Goal: Transaction & Acquisition: Subscribe to service/newsletter

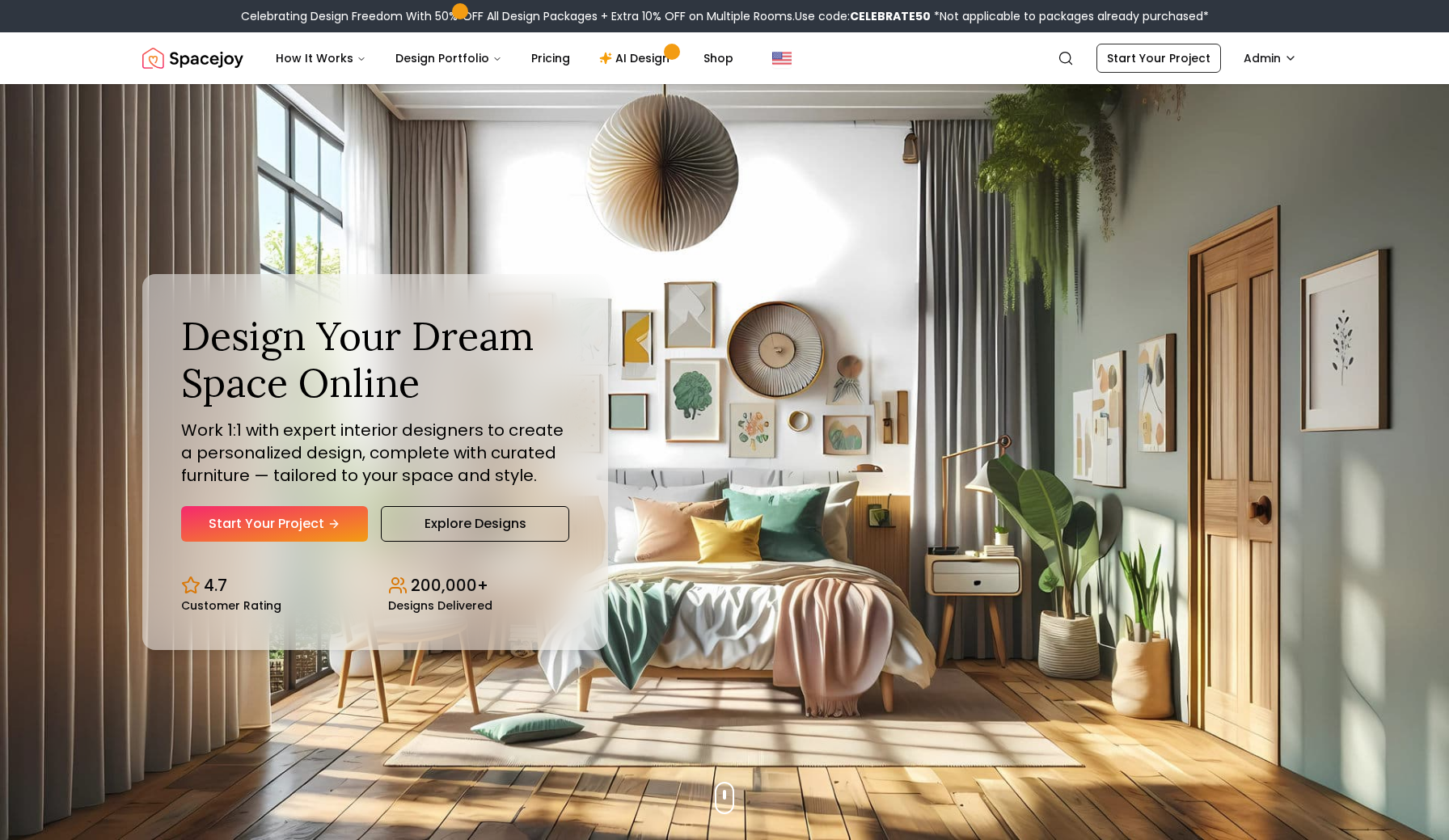
scroll to position [72, 0]
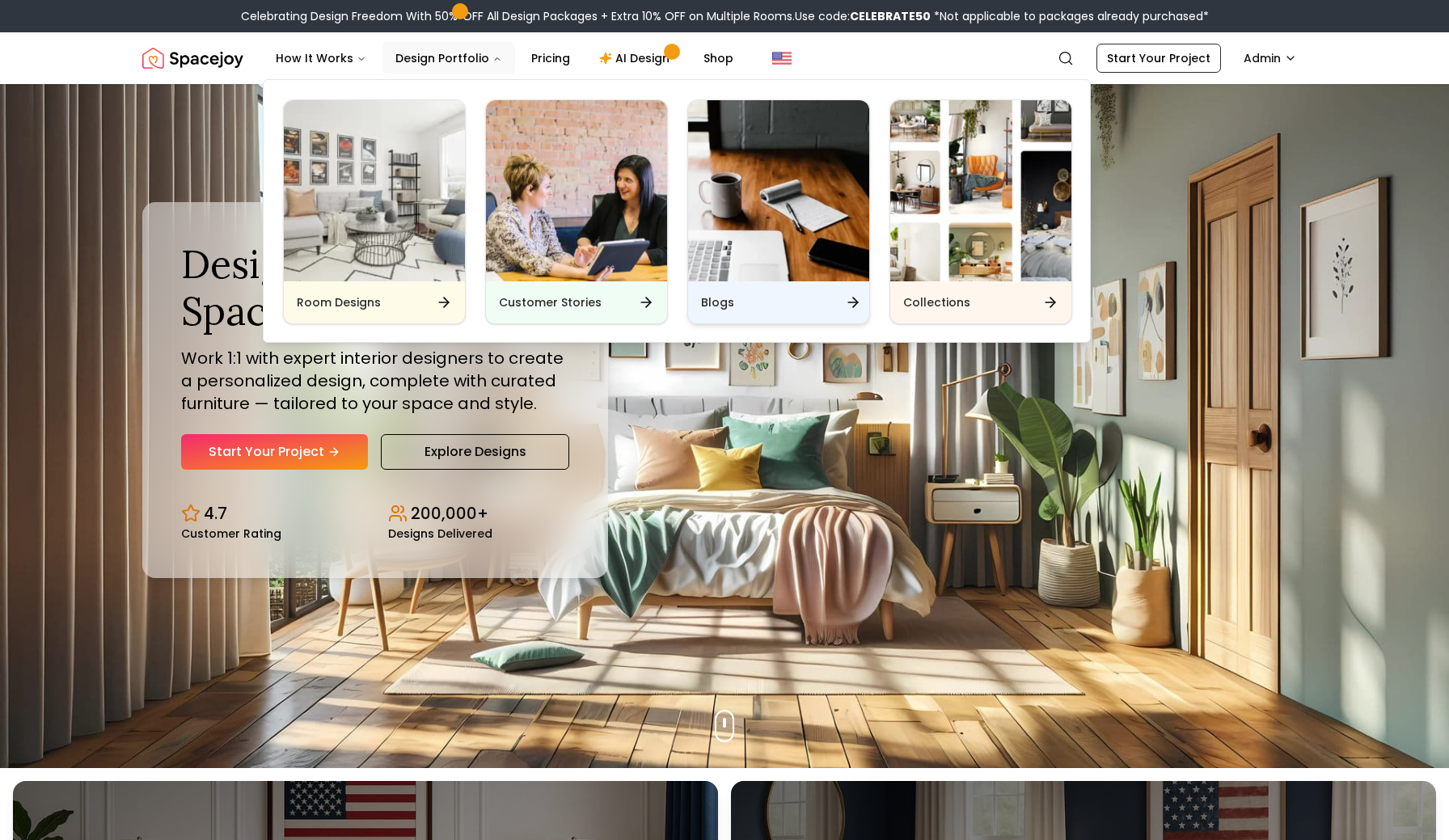
click at [744, 234] on img "Main" at bounding box center [779, 191] width 181 height 181
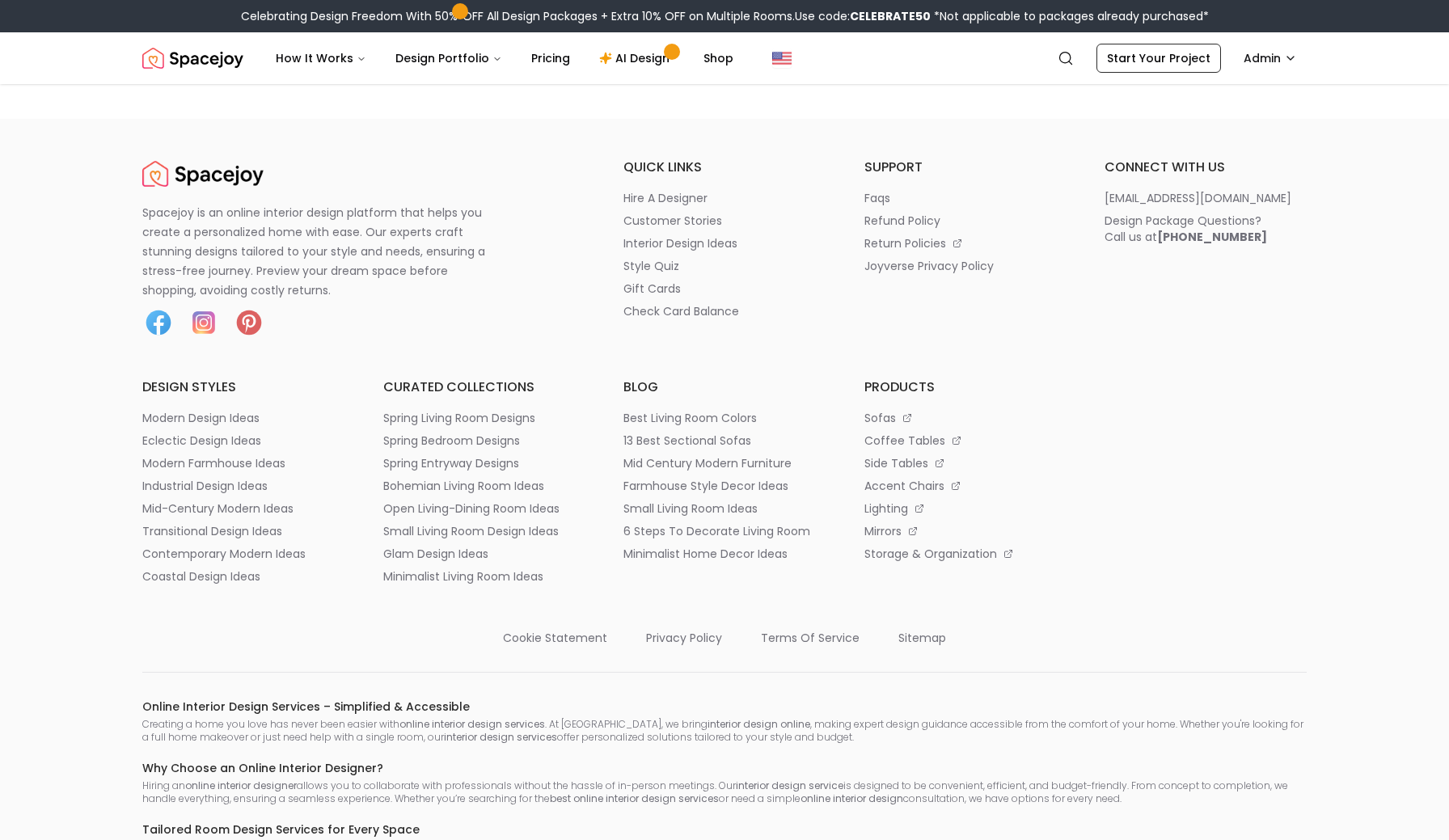
drag, startPoint x: 0, startPoint y: 0, endPoint x: 222, endPoint y: 30, distance: 224.0
click at [222, 30] on div "Celebrating Design Freedom With 50% OFF All Design Packages + Extra 10% OFF on …" at bounding box center [724, 16] width 1449 height 32
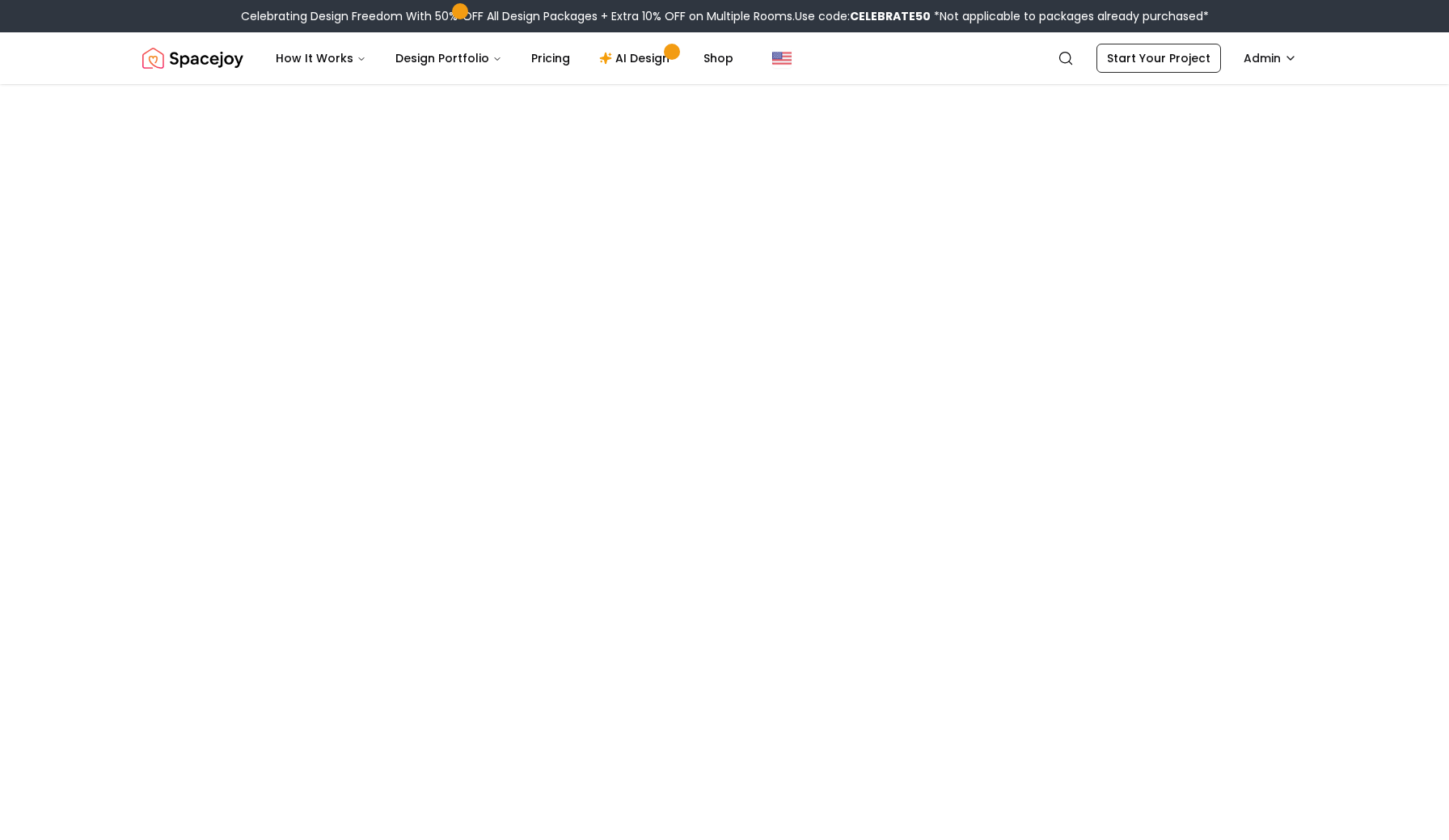
scroll to position [3552, 0]
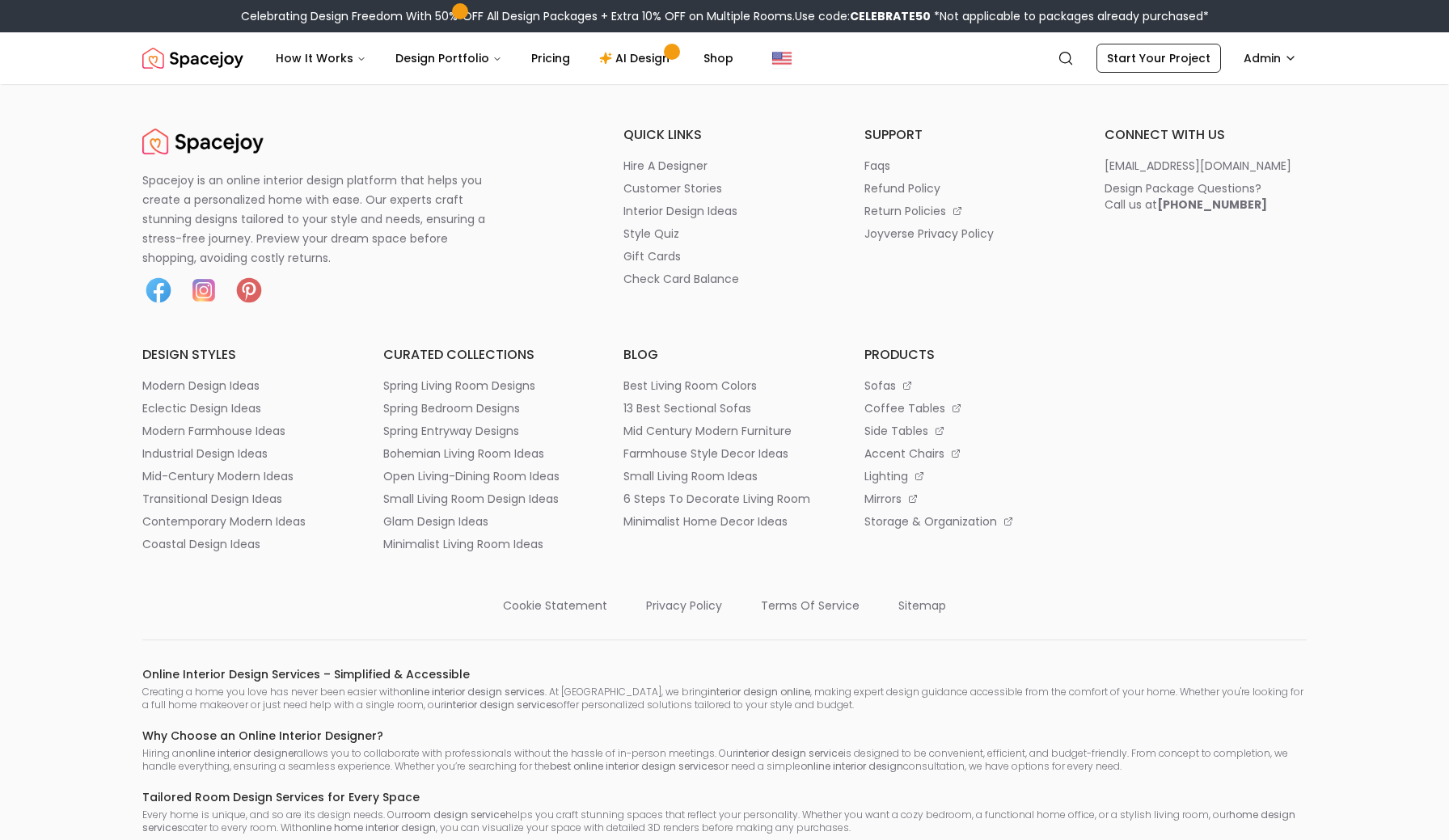
click at [203, 67] on img "Spacejoy" at bounding box center [192, 58] width 101 height 32
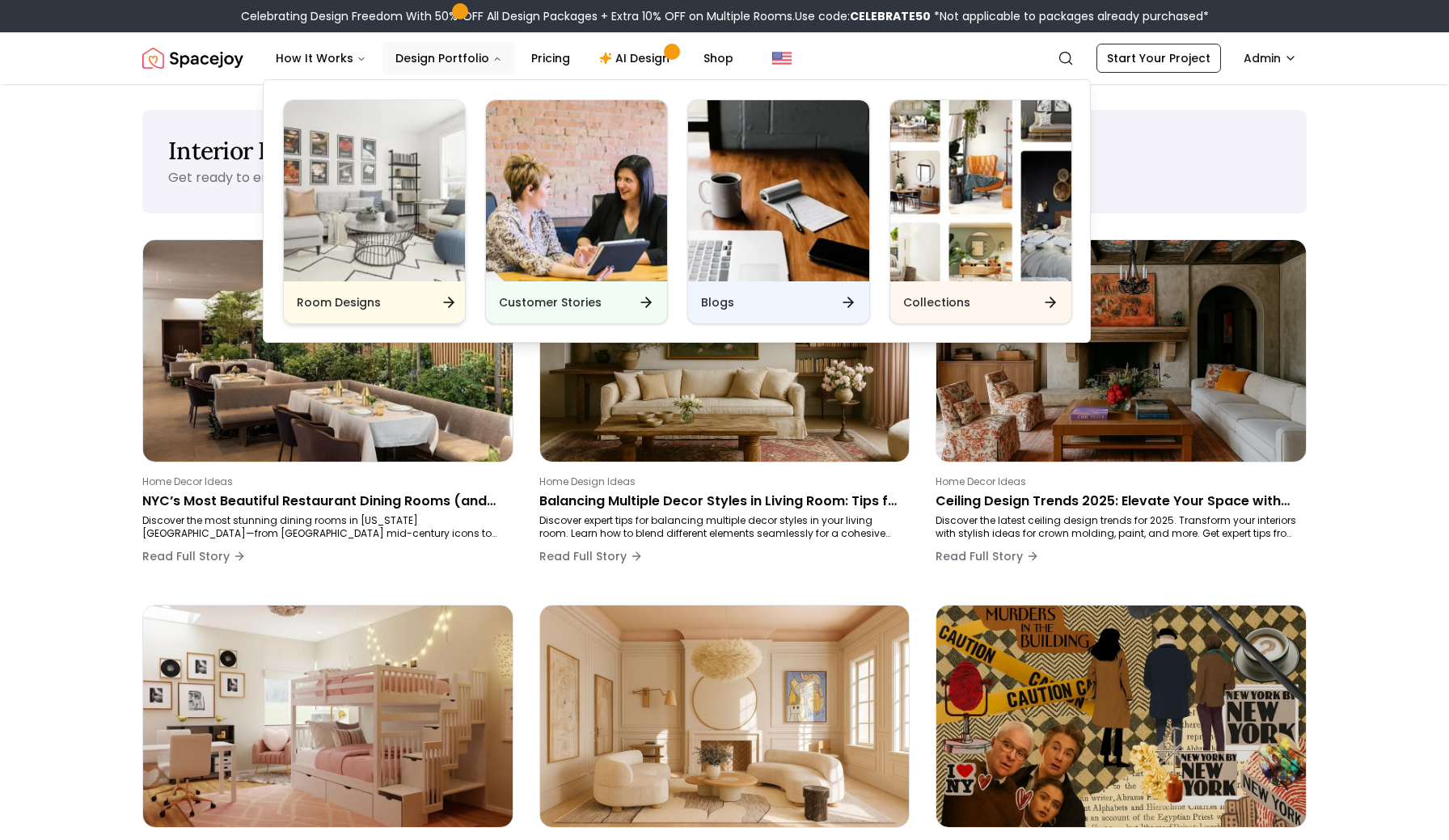
click at [381, 217] on img "Main" at bounding box center [375, 191] width 181 height 181
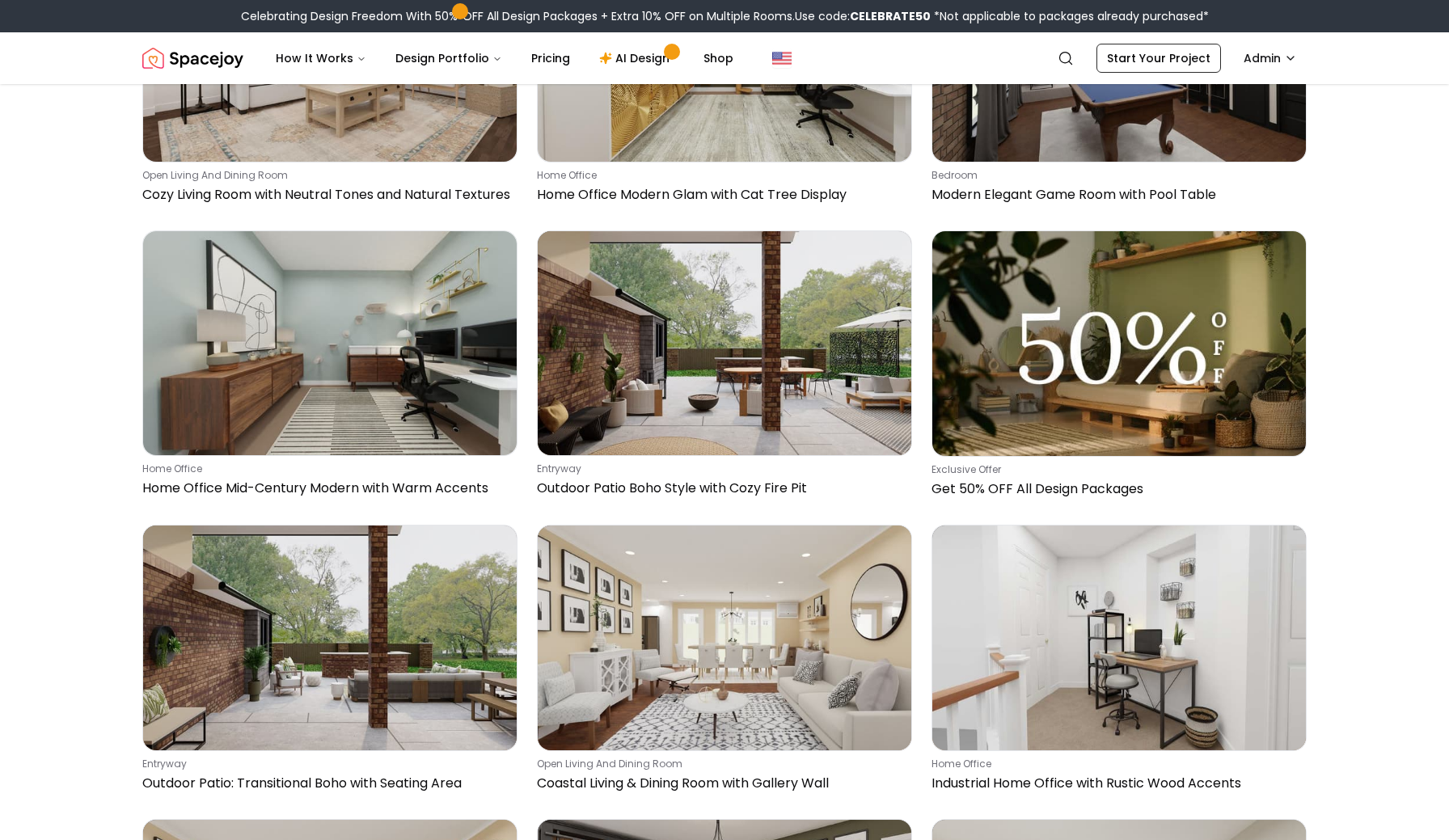
scroll to position [3097, 0]
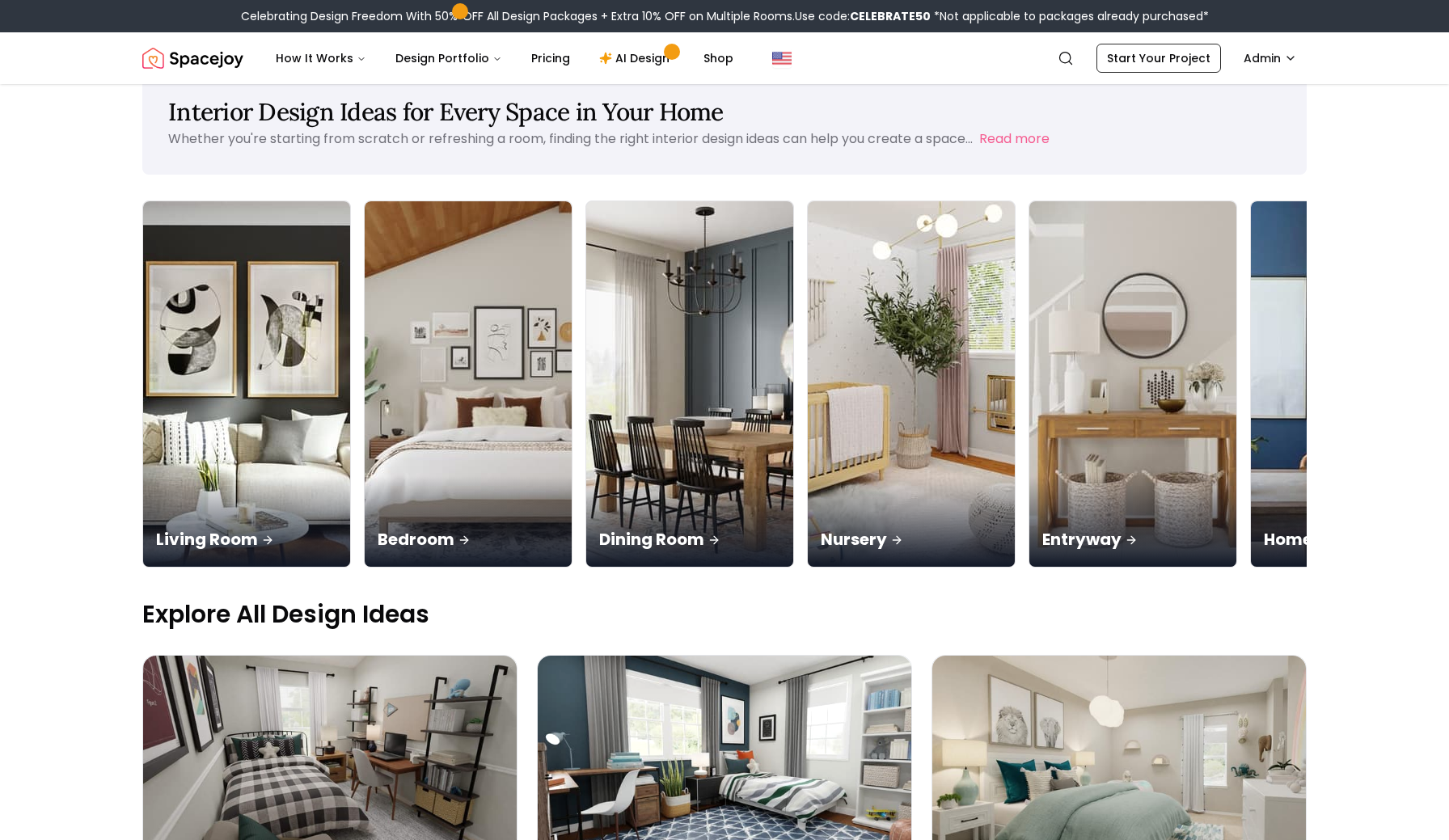
scroll to position [0, 0]
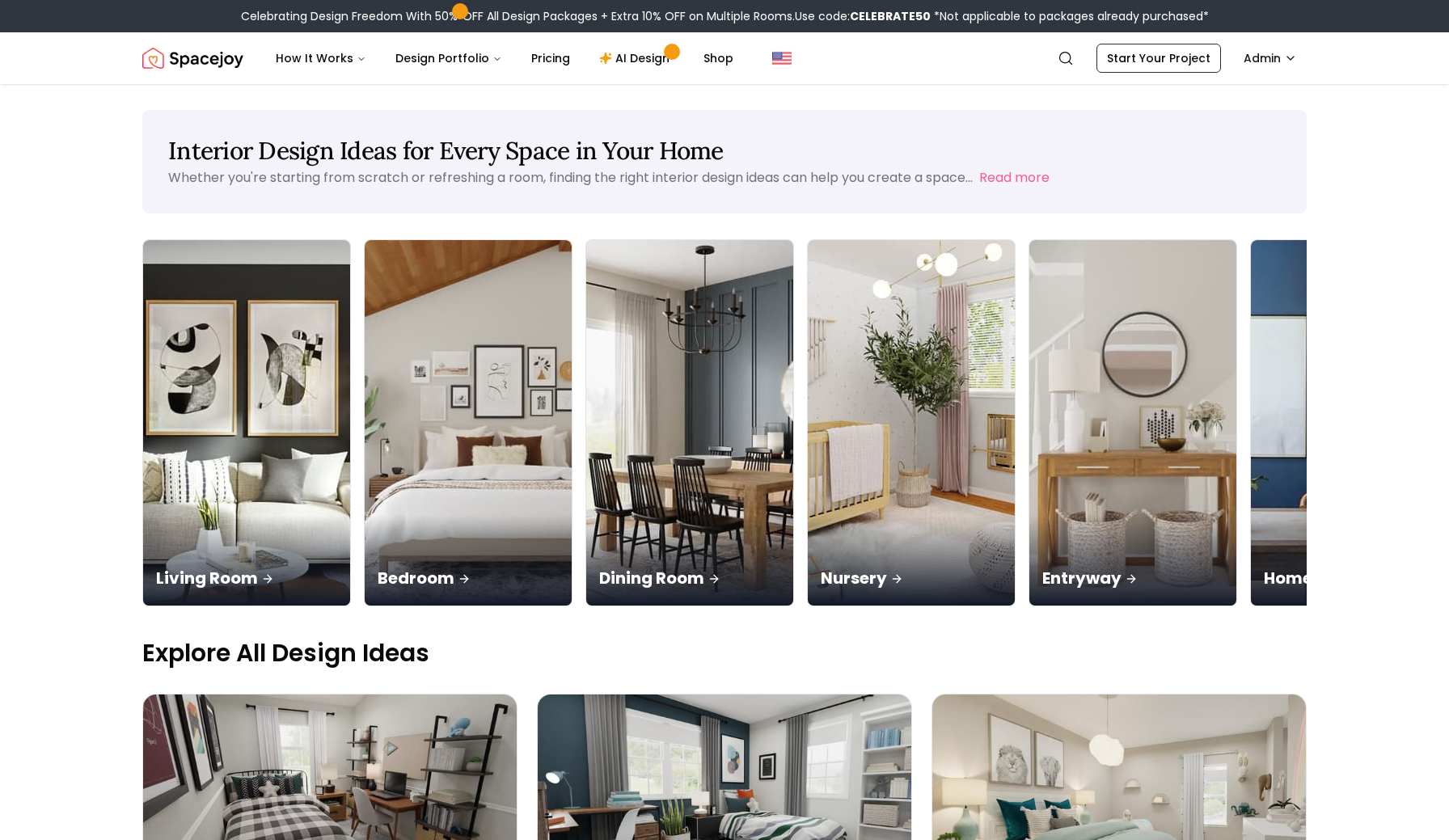
click at [194, 54] on img "Spacejoy" at bounding box center [192, 58] width 101 height 32
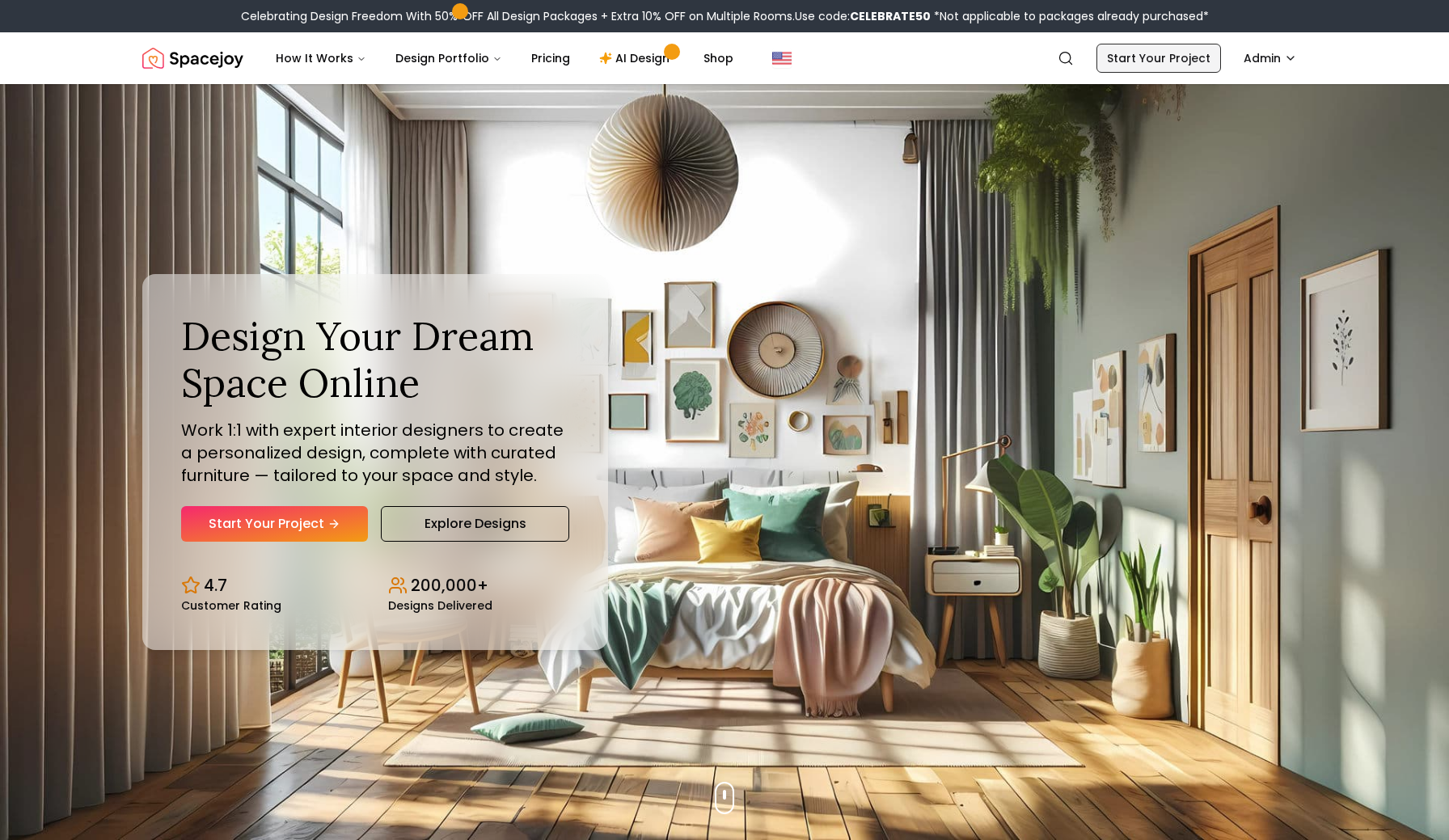
click at [1155, 55] on link "Start Your Project" at bounding box center [1158, 58] width 124 height 29
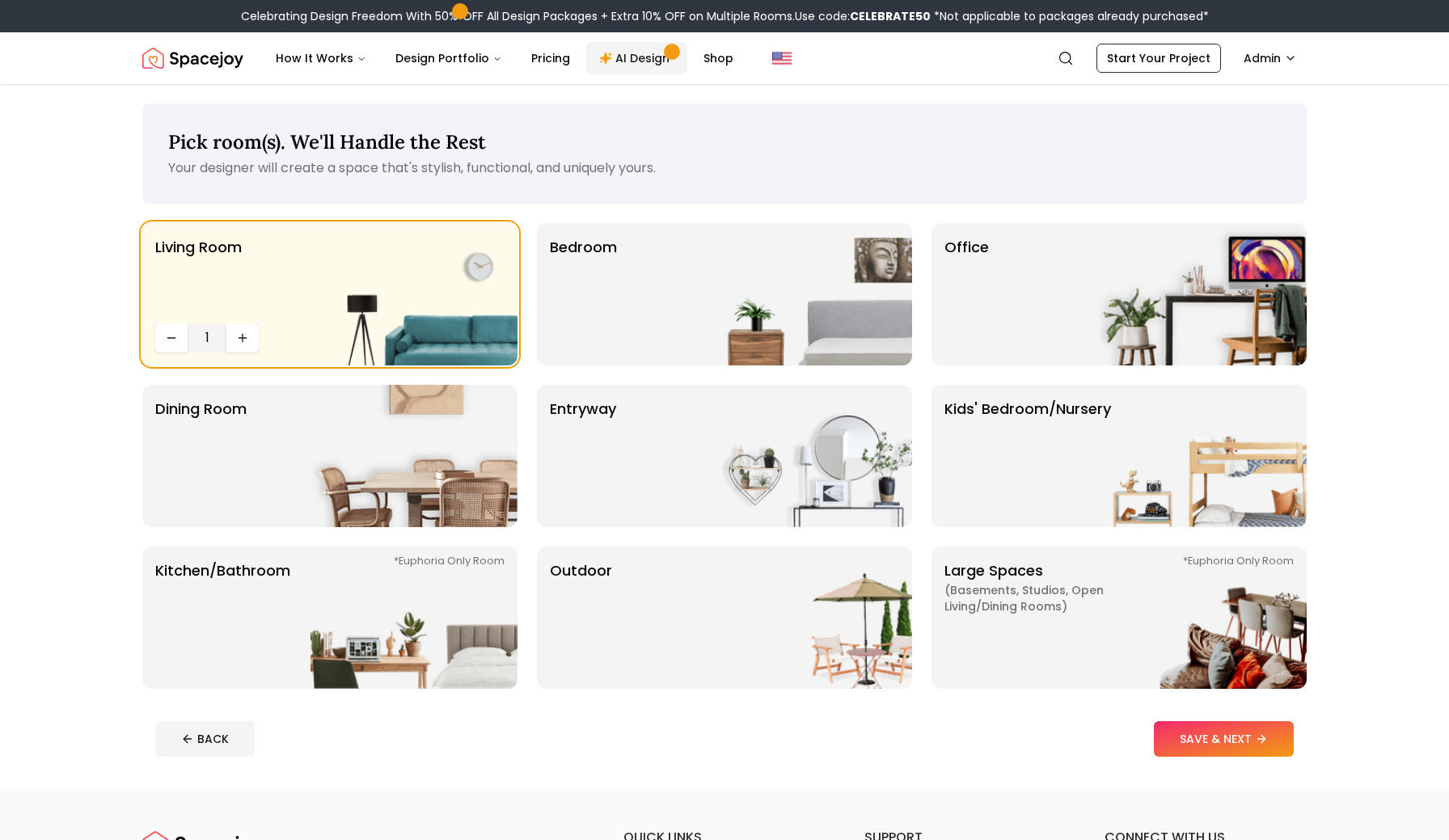
click at [634, 47] on link "AI Design" at bounding box center [637, 58] width 101 height 32
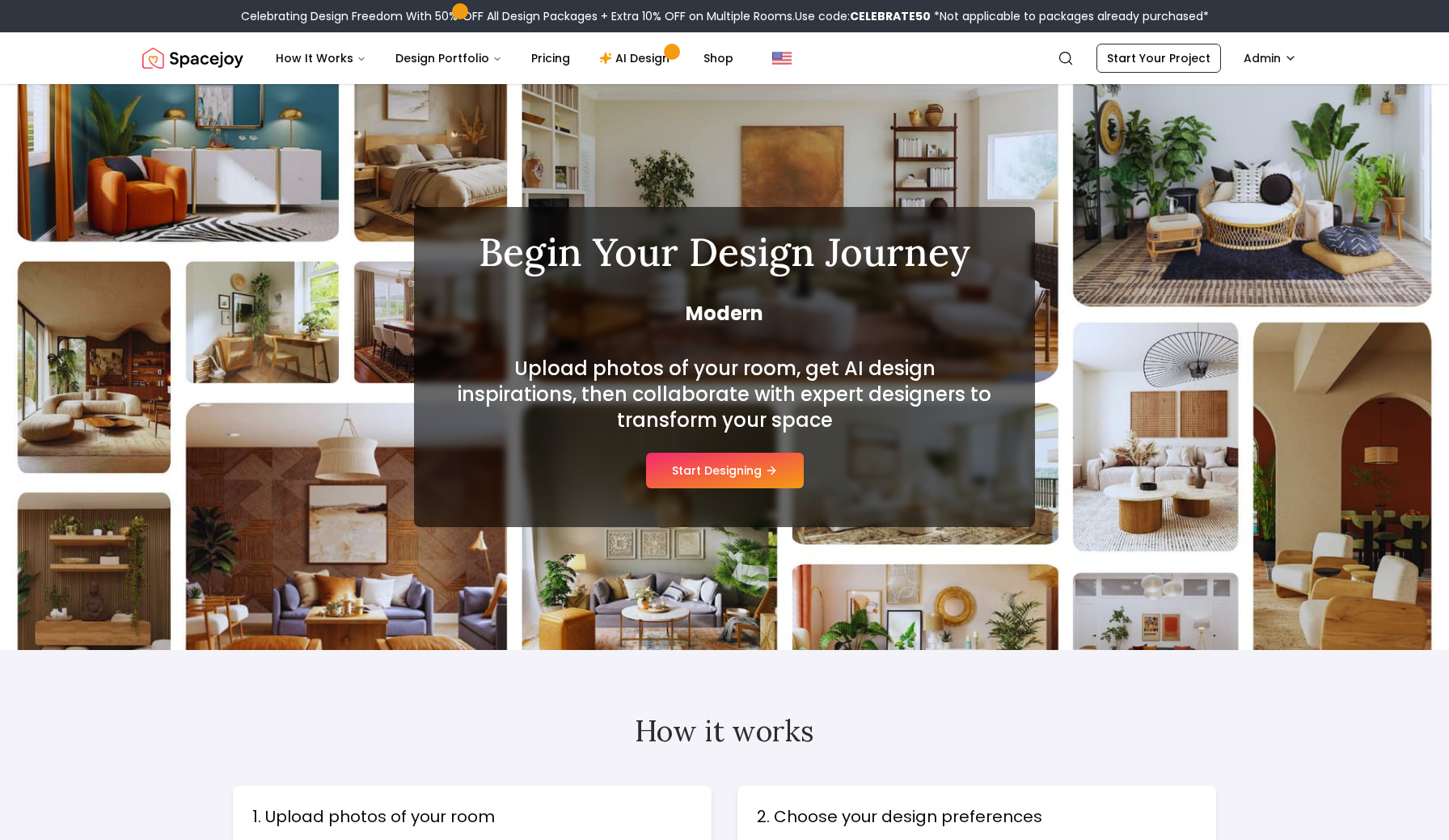
click at [750, 480] on button "Start Designing" at bounding box center [725, 470] width 158 height 35
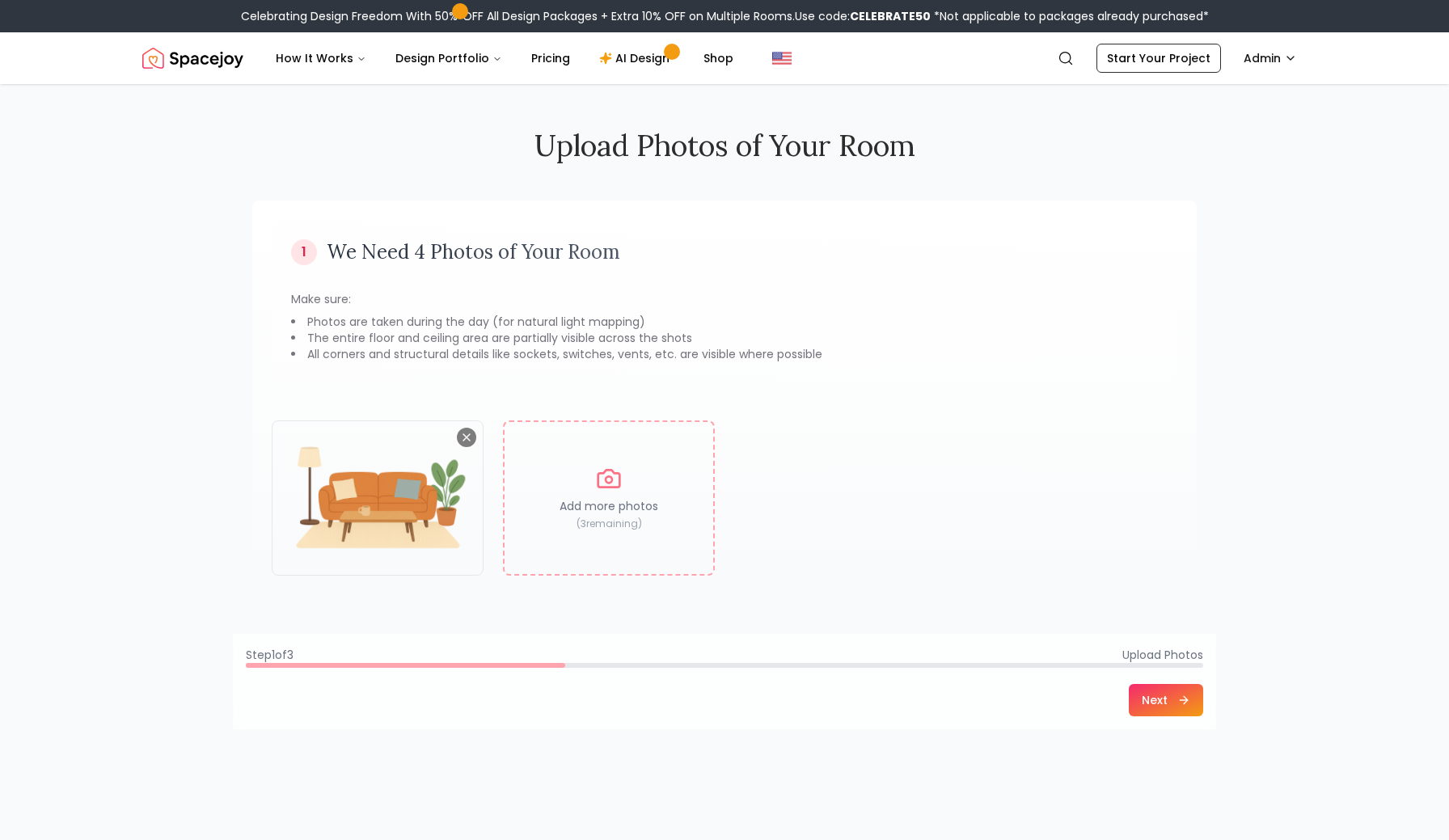
click at [1156, 710] on button "Next" at bounding box center [1165, 700] width 75 height 32
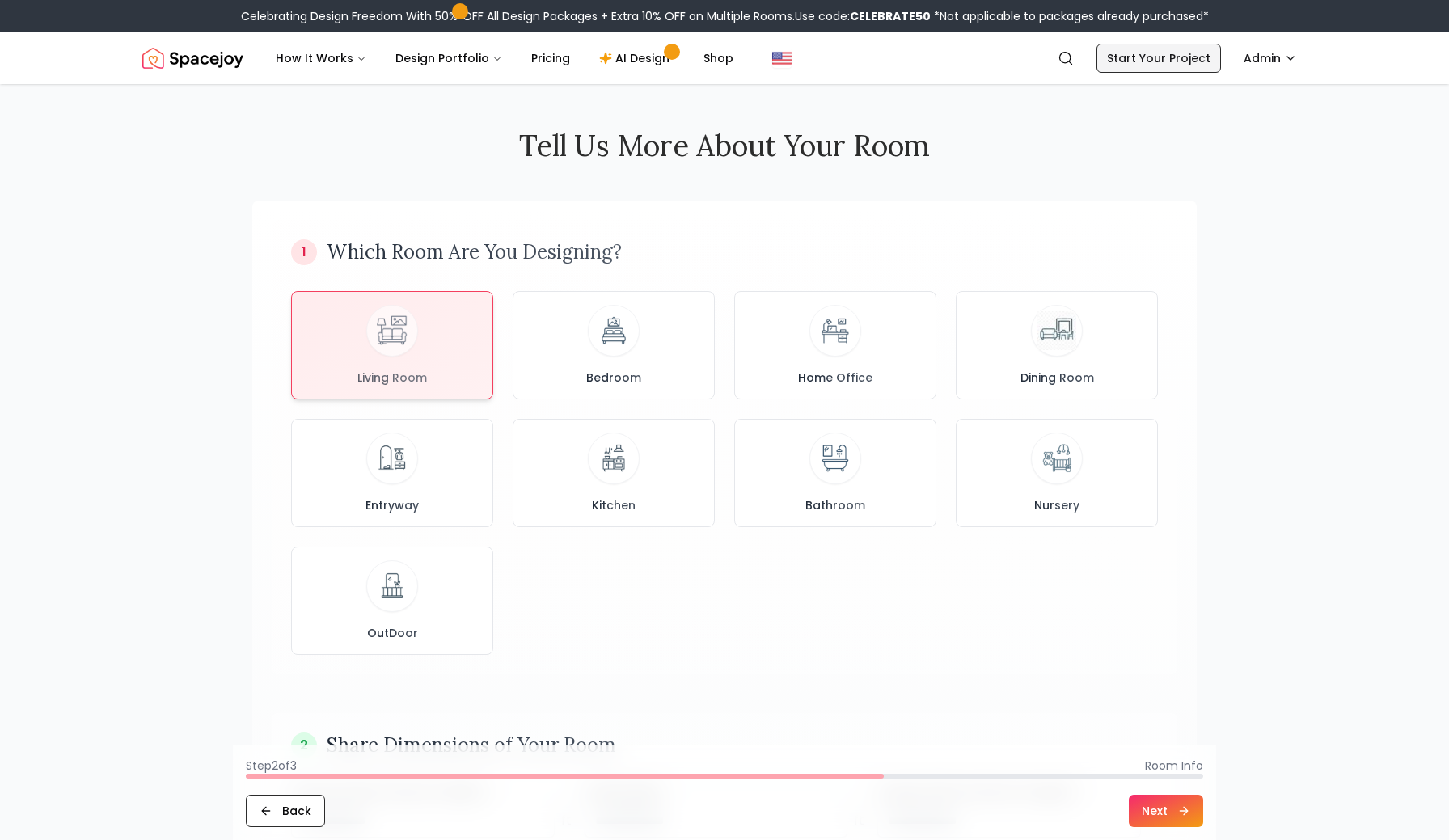
click at [1177, 46] on link "Start Your Project" at bounding box center [1158, 58] width 124 height 29
